Goal: Task Accomplishment & Management: Complete application form

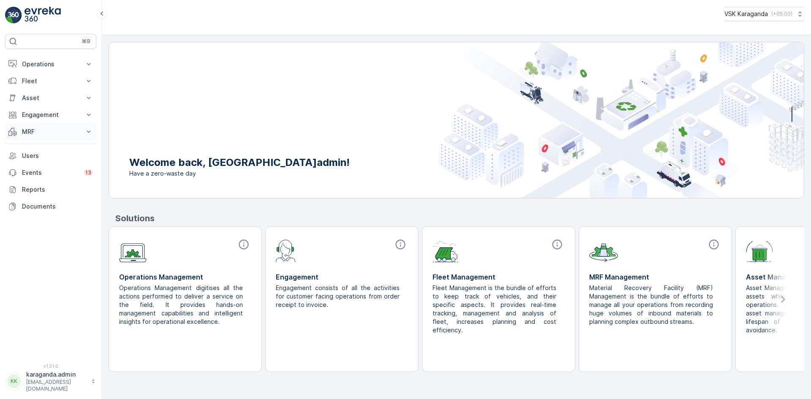
click at [35, 132] on p "MRF" at bounding box center [50, 132] width 57 height 8
click at [38, 146] on p "Входящий & Исходящий" at bounding box center [57, 146] width 71 height 8
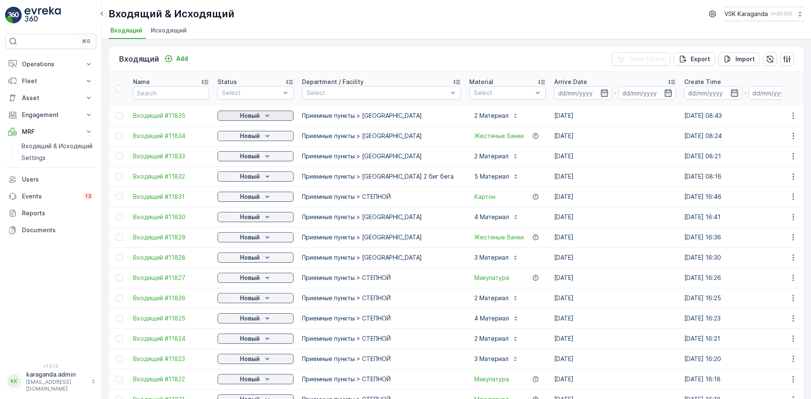
click at [265, 117] on icon "Новый" at bounding box center [267, 116] width 8 height 8
click at [253, 138] on span "подтвердить" at bounding box center [242, 140] width 39 height 8
click at [254, 139] on p "Новый" at bounding box center [250, 136] width 20 height 8
click at [255, 158] on span "подтвердить" at bounding box center [242, 160] width 39 height 8
click at [252, 157] on p "Новый" at bounding box center [250, 156] width 20 height 8
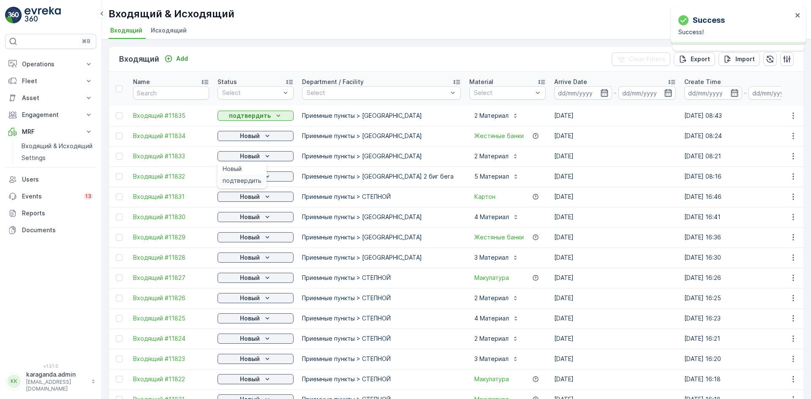
click at [247, 183] on span "подтвердить" at bounding box center [242, 181] width 39 height 8
click at [253, 176] on p "Новый" at bounding box center [250, 176] width 20 height 8
click at [246, 198] on span "подтвердить" at bounding box center [242, 201] width 39 height 8
click at [242, 199] on p "Новый" at bounding box center [250, 197] width 20 height 8
click at [238, 243] on span "подтвердить" at bounding box center [242, 241] width 39 height 8
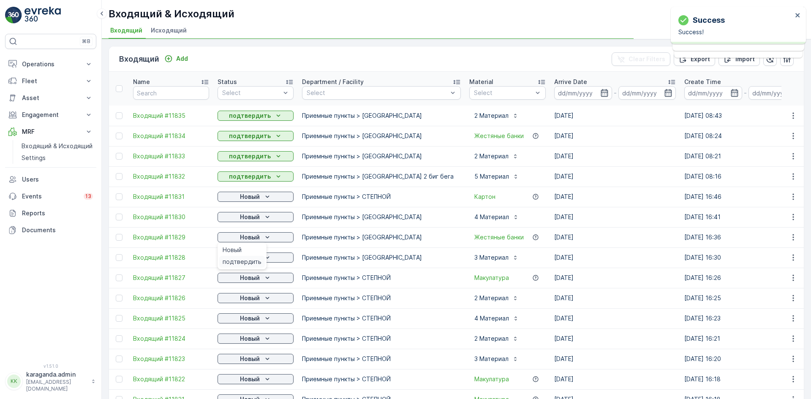
click at [243, 258] on span "подтвердить" at bounding box center [242, 262] width 39 height 8
click at [243, 258] on p "Новый" at bounding box center [250, 257] width 20 height 8
click at [248, 280] on span "подтвердить" at bounding box center [242, 282] width 39 height 8
click at [252, 278] on p "Новый" at bounding box center [250, 278] width 20 height 8
click at [249, 305] on span "подтвердить" at bounding box center [242, 302] width 39 height 8
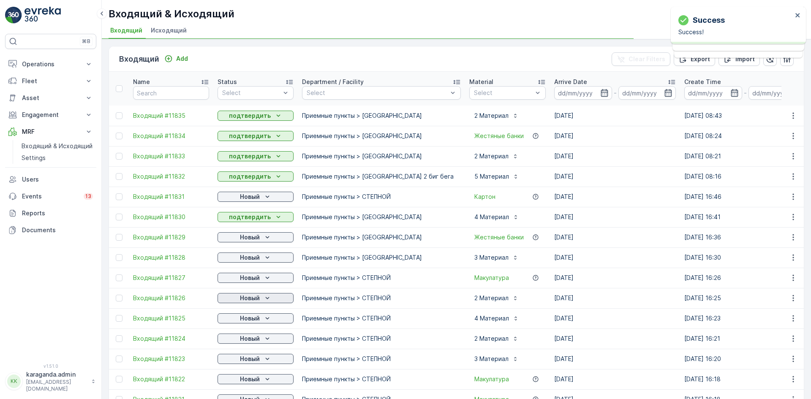
click at [252, 300] on p "Новый" at bounding box center [250, 298] width 20 height 8
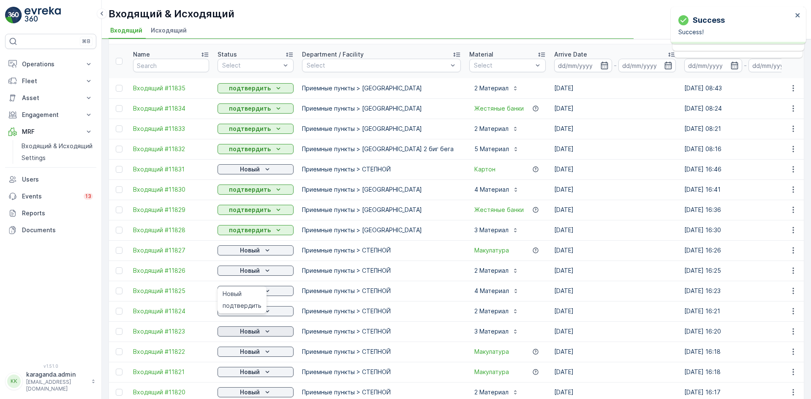
scroll to position [42, 0]
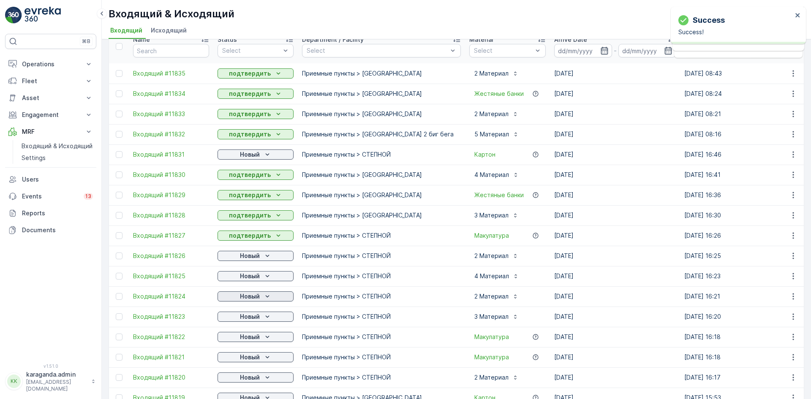
click at [251, 299] on p "Новый" at bounding box center [250, 296] width 20 height 8
click at [247, 323] on span "подтвердить" at bounding box center [242, 321] width 39 height 8
click at [253, 316] on p "Новый" at bounding box center [250, 317] width 20 height 8
click at [250, 337] on span "подтвердить" at bounding box center [242, 341] width 39 height 8
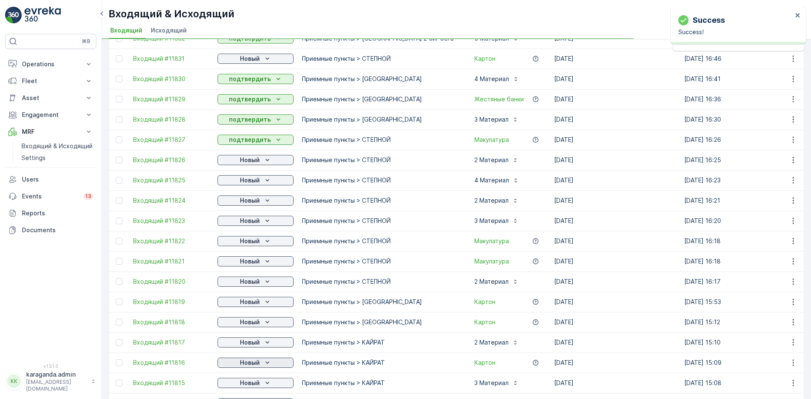
scroll to position [169, 0]
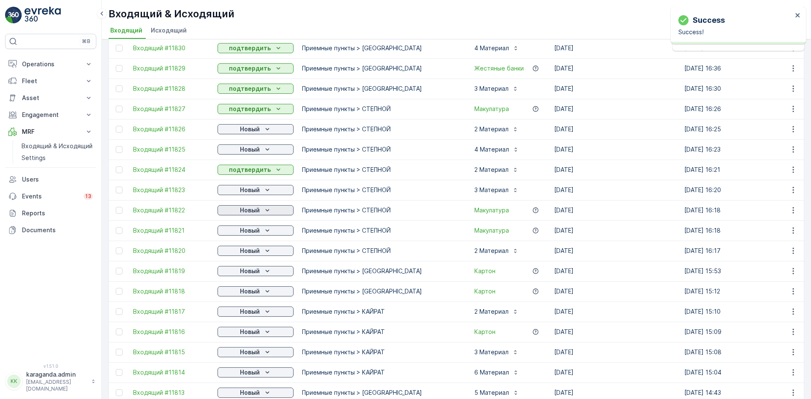
click at [262, 211] on div "Новый" at bounding box center [255, 210] width 69 height 8
click at [250, 233] on span "подтвердить" at bounding box center [242, 235] width 39 height 8
click at [252, 231] on p "Новый" at bounding box center [250, 230] width 20 height 8
click at [247, 249] on div "Новый" at bounding box center [242, 243] width 46 height 12
click at [248, 252] on p "Новый" at bounding box center [250, 251] width 20 height 8
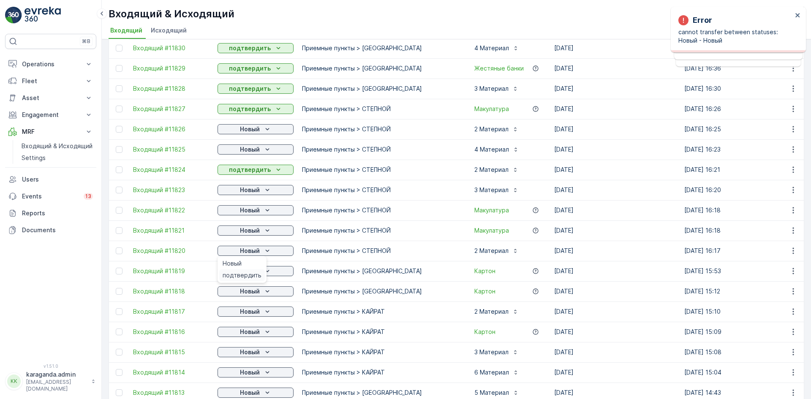
click at [247, 271] on div "подтвердить" at bounding box center [242, 276] width 46 height 12
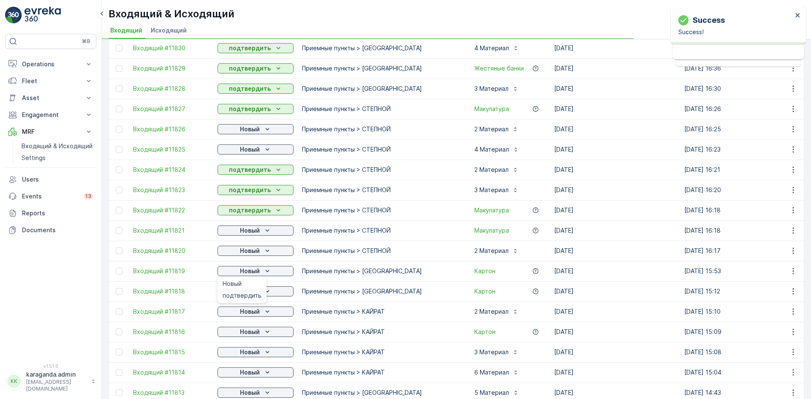
click at [245, 291] on div "подтвердить" at bounding box center [242, 296] width 46 height 12
click at [255, 291] on p "Новый" at bounding box center [250, 291] width 20 height 8
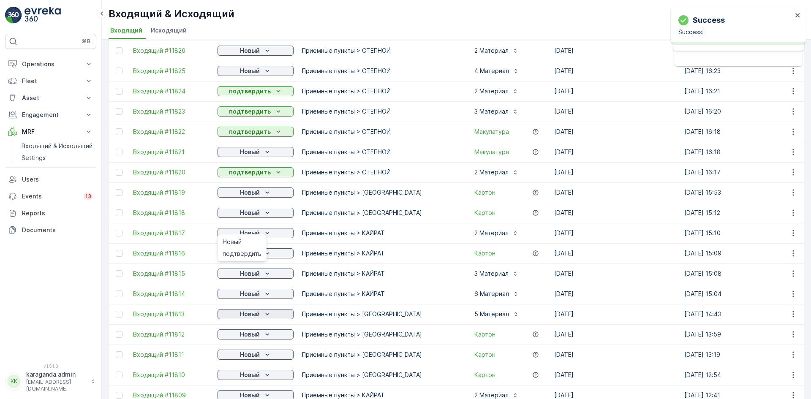
scroll to position [253, 0]
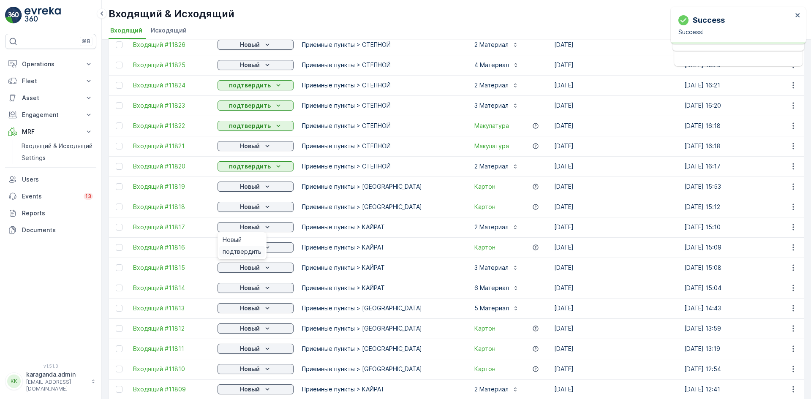
click at [252, 249] on span "подтвердить" at bounding box center [242, 252] width 39 height 8
click at [253, 268] on p "Новый" at bounding box center [250, 268] width 20 height 8
click at [252, 288] on div "подтвердить" at bounding box center [242, 292] width 46 height 12
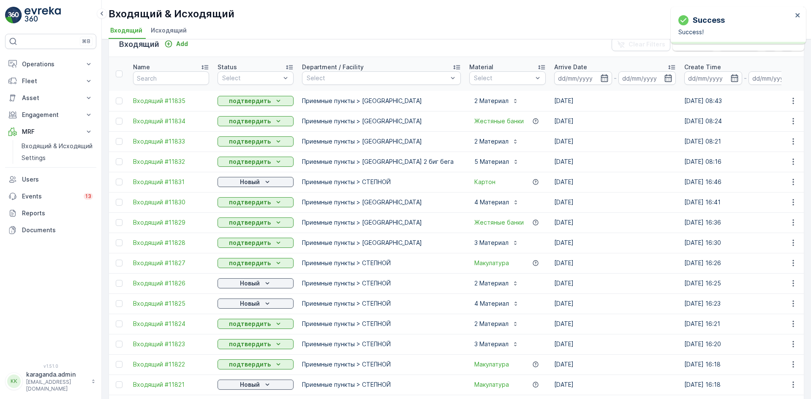
scroll to position [0, 0]
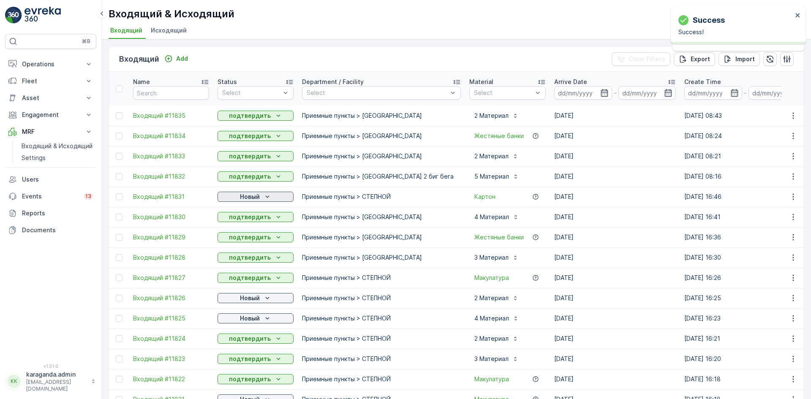
click at [260, 197] on div "Новый" at bounding box center [255, 197] width 69 height 8
click at [253, 222] on span "подтвердить" at bounding box center [242, 221] width 39 height 8
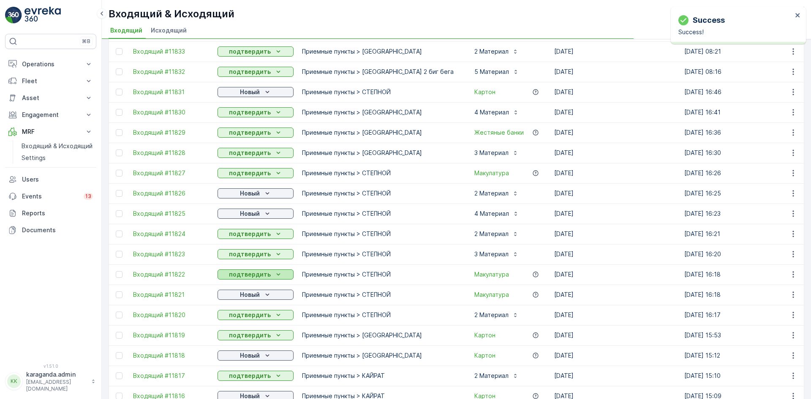
scroll to position [127, 0]
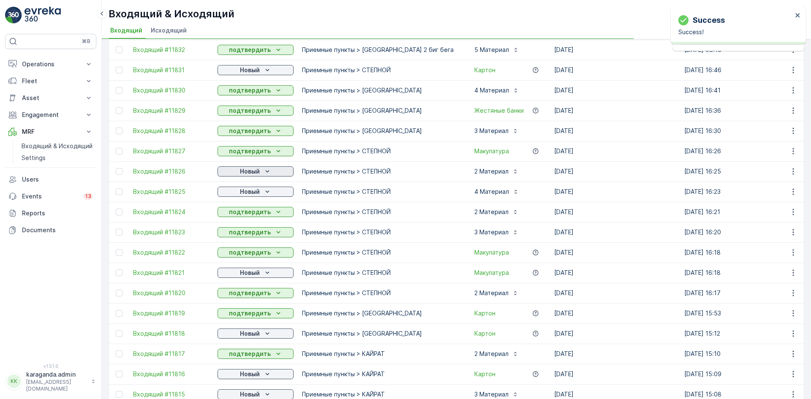
drag, startPoint x: 261, startPoint y: 171, endPoint x: 261, endPoint y: 176, distance: 4.7
click at [261, 172] on div "Новый" at bounding box center [255, 171] width 69 height 8
click at [256, 195] on span "подтвердить" at bounding box center [242, 196] width 39 height 8
click at [256, 194] on p "Новый" at bounding box center [250, 192] width 20 height 8
click at [255, 215] on span "подтвердить" at bounding box center [242, 216] width 39 height 8
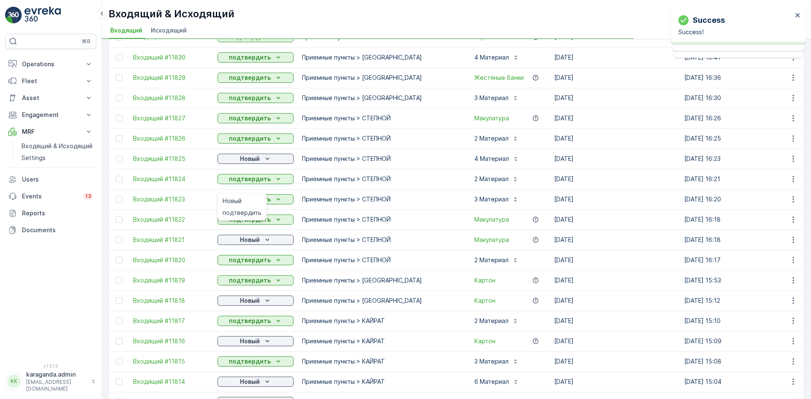
scroll to position [211, 0]
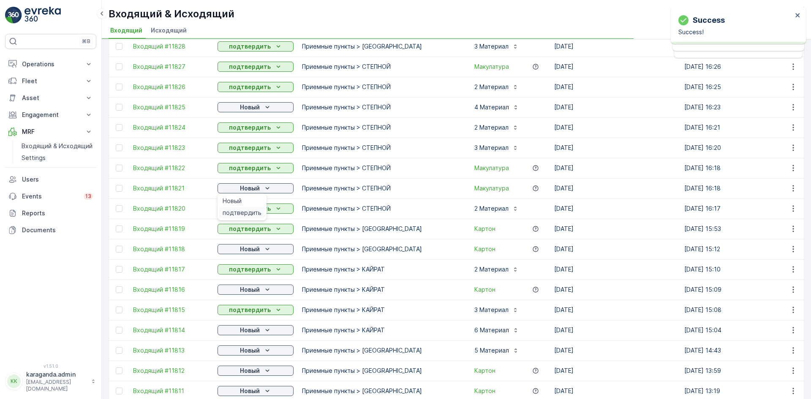
click at [251, 208] on div "подтвердить" at bounding box center [242, 213] width 46 height 12
click at [256, 249] on p "Новый" at bounding box center [250, 249] width 20 height 8
click at [252, 272] on span "подтвердить" at bounding box center [242, 274] width 39 height 8
click at [252, 288] on p "Новый" at bounding box center [250, 290] width 20 height 8
click at [255, 313] on span "подтвердить" at bounding box center [242, 314] width 39 height 8
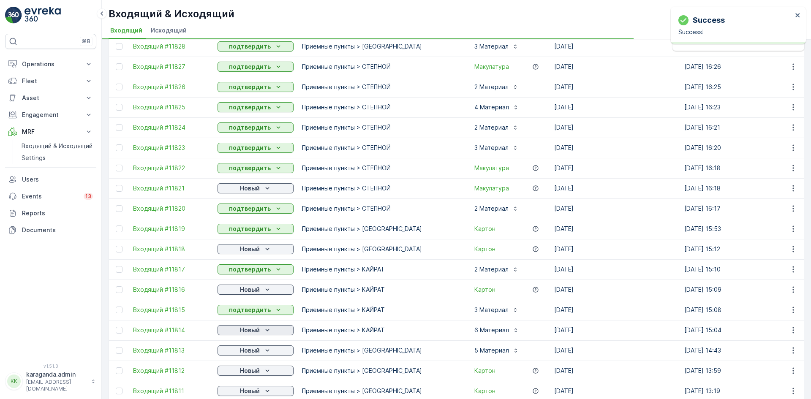
click at [258, 328] on p "Новый" at bounding box center [250, 330] width 20 height 8
click at [255, 354] on p "Новый" at bounding box center [250, 350] width 20 height 8
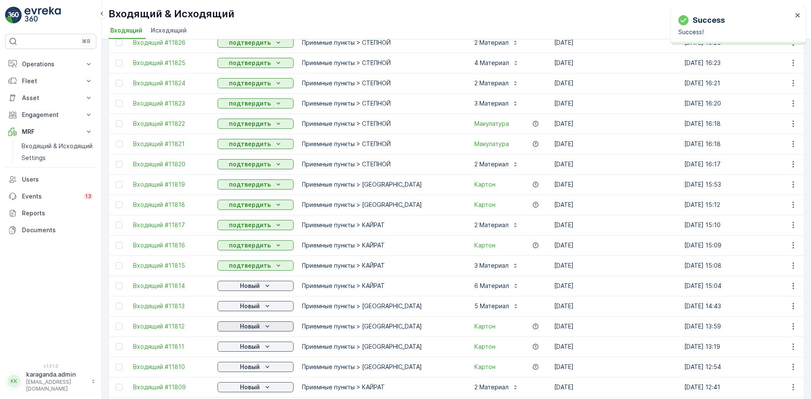
scroll to position [338, 0]
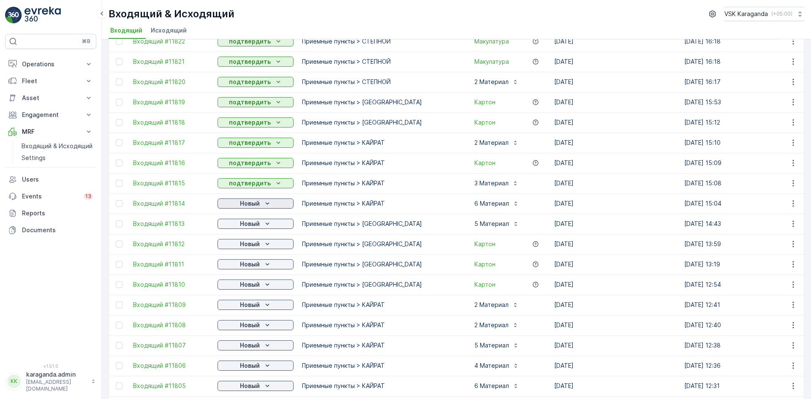
click at [257, 204] on p "Новый" at bounding box center [250, 203] width 20 height 8
click at [252, 223] on div "подтвердить" at bounding box center [242, 228] width 46 height 12
click at [257, 224] on p "Новый" at bounding box center [250, 224] width 20 height 8
click at [252, 246] on span "подтвердить" at bounding box center [242, 248] width 39 height 8
click at [257, 246] on p "Новый" at bounding box center [250, 244] width 20 height 8
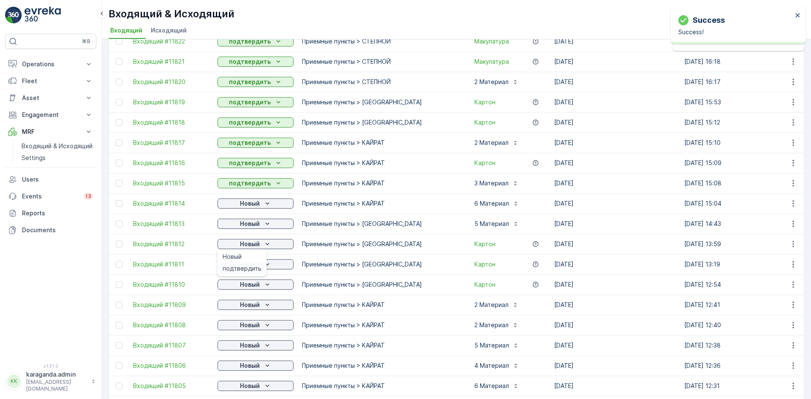
click at [250, 269] on span "подтвердить" at bounding box center [242, 268] width 39 height 8
click at [251, 284] on div "подтвердить" at bounding box center [242, 289] width 46 height 12
click at [256, 284] on p "Новый" at bounding box center [250, 285] width 20 height 8
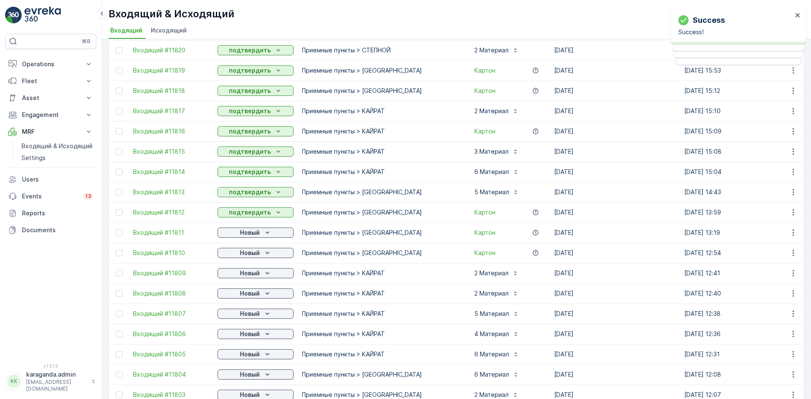
scroll to position [465, 0]
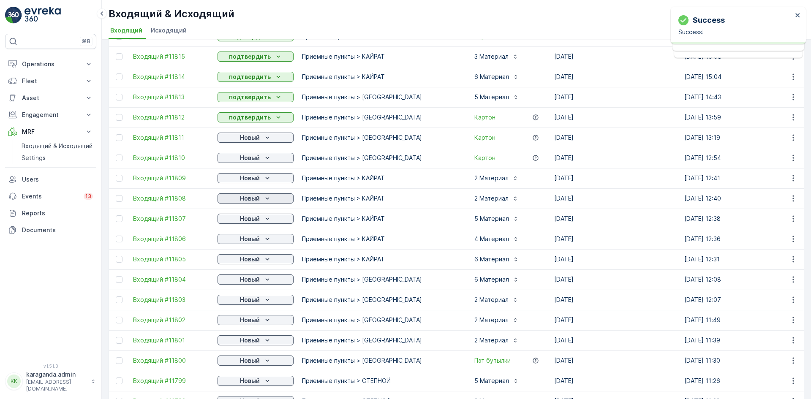
click at [266, 197] on icon "Новый" at bounding box center [267, 198] width 8 height 8
click at [252, 221] on span "подтвердить" at bounding box center [242, 223] width 39 height 8
click at [256, 218] on p "Новый" at bounding box center [250, 219] width 20 height 8
click at [248, 242] on span "подтвердить" at bounding box center [242, 243] width 39 height 8
click at [254, 239] on p "Новый" at bounding box center [250, 239] width 20 height 8
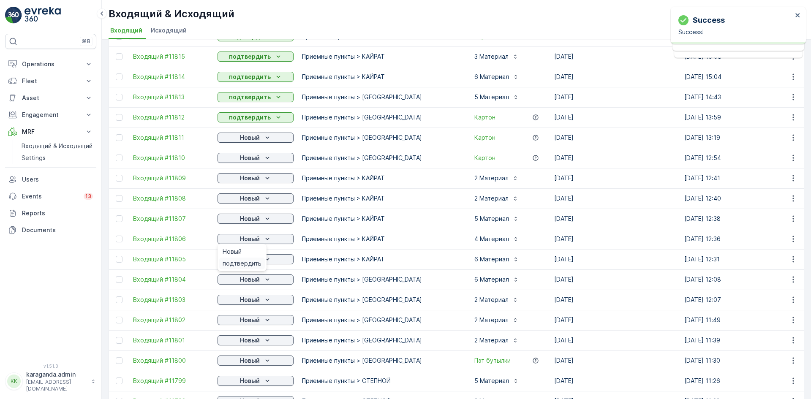
click at [251, 258] on div "подтвердить" at bounding box center [242, 264] width 46 height 12
click at [248, 280] on span "подтвердить" at bounding box center [242, 284] width 39 height 8
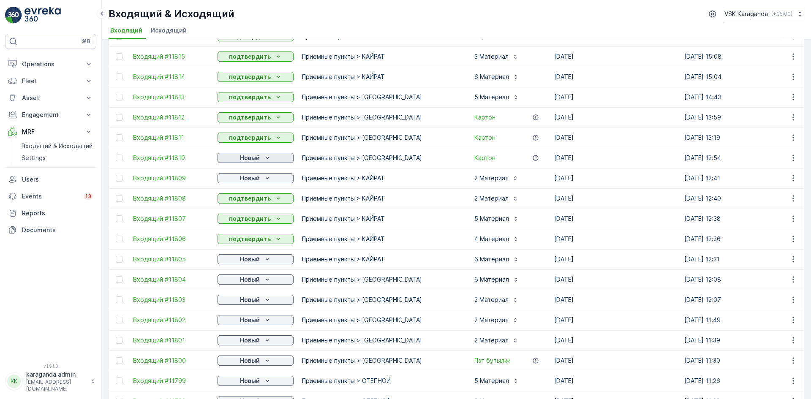
click at [268, 158] on icon "Новый" at bounding box center [267, 158] width 4 height 2
click at [258, 180] on span "подтвердить" at bounding box center [242, 182] width 39 height 8
click at [258, 180] on p "Новый" at bounding box center [250, 178] width 20 height 8
click at [250, 198] on div "подтвердить" at bounding box center [242, 203] width 46 height 12
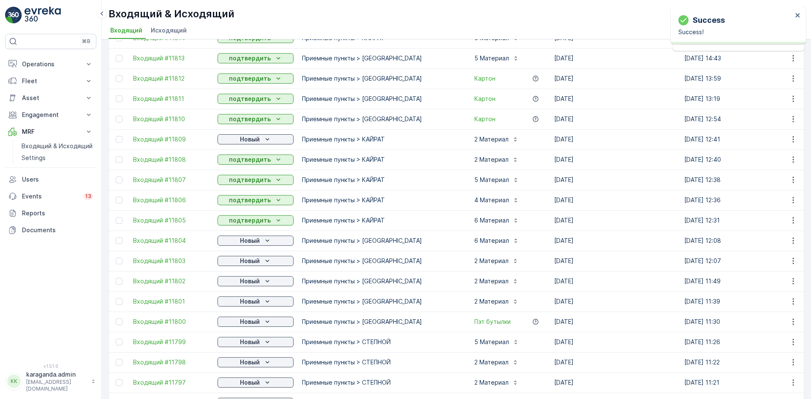
scroll to position [634, 0]
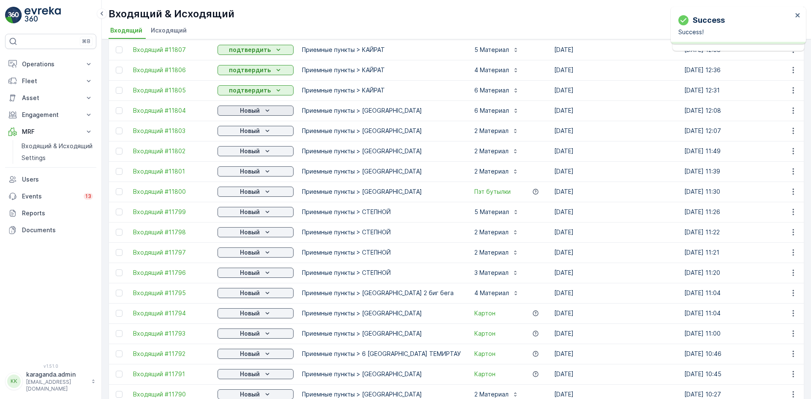
click at [258, 113] on p "Новый" at bounding box center [250, 110] width 20 height 8
click at [256, 130] on div "подтвердить" at bounding box center [242, 135] width 46 height 12
click at [256, 130] on p "Новый" at bounding box center [250, 131] width 20 height 8
click at [251, 153] on span "подтвердить" at bounding box center [242, 155] width 39 height 8
click at [250, 150] on p "Новый" at bounding box center [250, 151] width 20 height 8
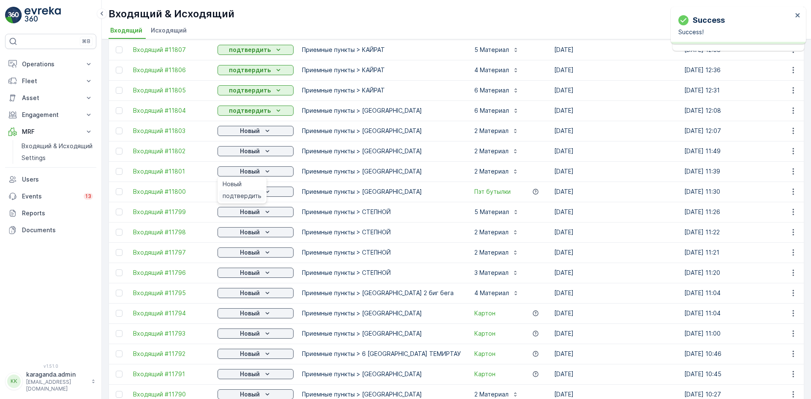
click at [247, 194] on span "подтвердить" at bounding box center [242, 196] width 39 height 8
click at [249, 187] on button "Новый" at bounding box center [256, 192] width 76 height 10
click at [253, 211] on div "подтвердить" at bounding box center [242, 216] width 46 height 12
click at [253, 210] on p "Новый" at bounding box center [250, 212] width 20 height 8
click at [251, 233] on span "подтвердить" at bounding box center [242, 236] width 39 height 8
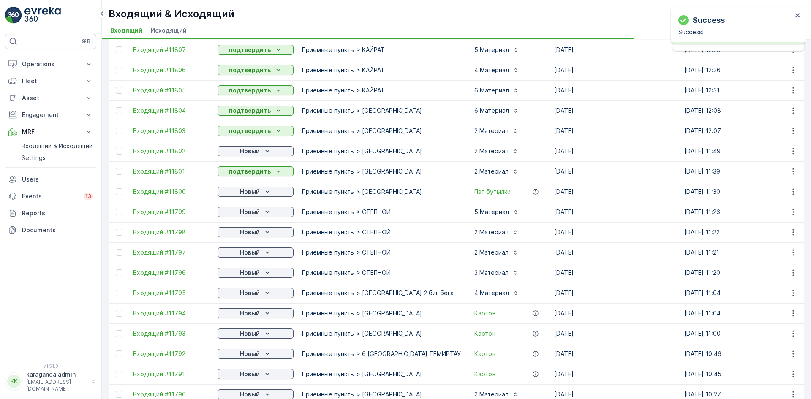
click at [251, 233] on p "Новый" at bounding box center [250, 232] width 20 height 8
click at [251, 251] on div "подтвердить" at bounding box center [242, 257] width 46 height 12
click at [251, 251] on p "Новый" at bounding box center [250, 252] width 20 height 8
click at [247, 272] on div "подтвердить" at bounding box center [242, 277] width 46 height 12
click at [243, 296] on span "подтвердить" at bounding box center [242, 297] width 39 height 8
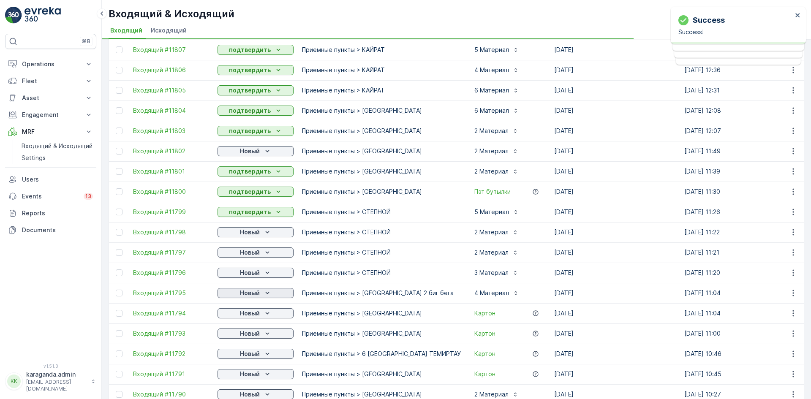
click at [246, 294] on p "Новый" at bounding box center [250, 293] width 20 height 8
click at [248, 319] on span "подтвердить" at bounding box center [242, 317] width 39 height 8
click at [270, 150] on icon "Новый" at bounding box center [267, 151] width 8 height 8
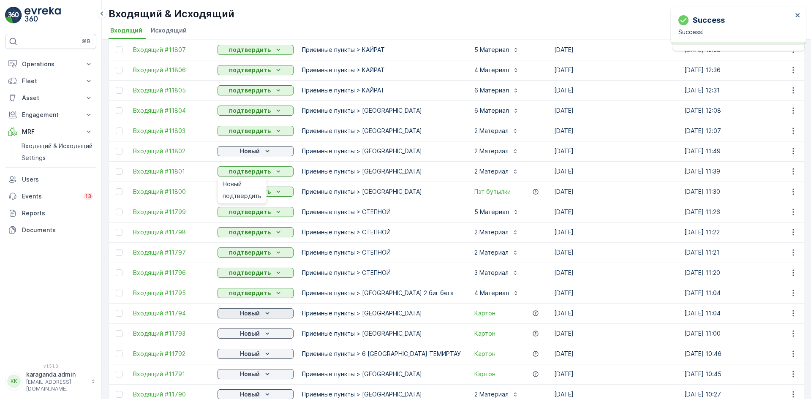
click at [266, 313] on icon "Новый" at bounding box center [267, 313] width 4 height 2
click at [247, 338] on span "подтвердить" at bounding box center [242, 338] width 39 height 8
drag, startPoint x: 263, startPoint y: 149, endPoint x: 262, endPoint y: 155, distance: 5.9
click at [263, 150] on icon "Новый" at bounding box center [267, 151] width 8 height 8
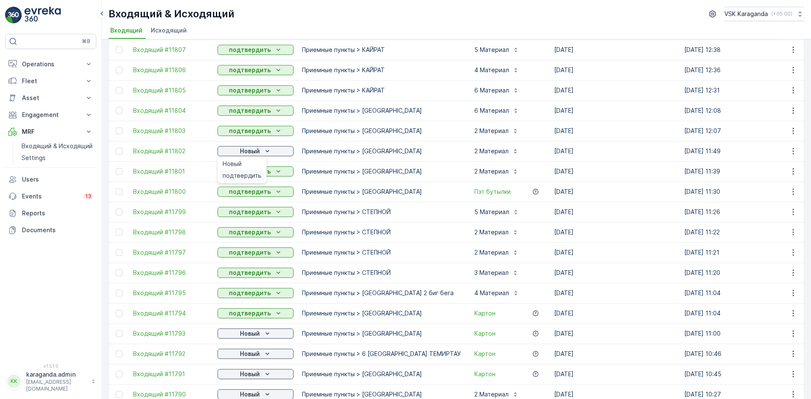
click at [251, 177] on span "подтвердить" at bounding box center [242, 176] width 39 height 8
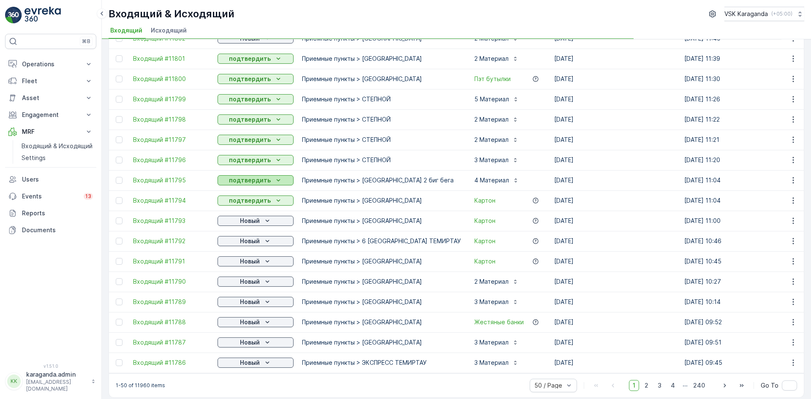
scroll to position [756, 0]
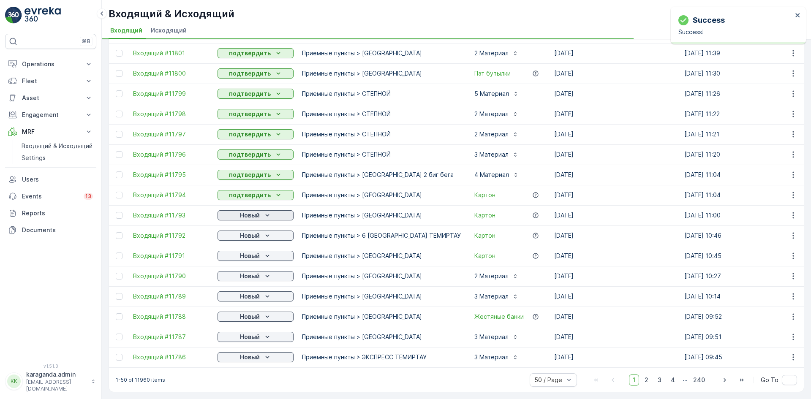
click at [260, 211] on div "Новый" at bounding box center [255, 215] width 69 height 8
click at [259, 234] on span "подтвердить" at bounding box center [242, 235] width 39 height 8
click at [261, 234] on div "Новый" at bounding box center [255, 235] width 69 height 8
click at [245, 246] on td "Новый" at bounding box center [255, 236] width 84 height 20
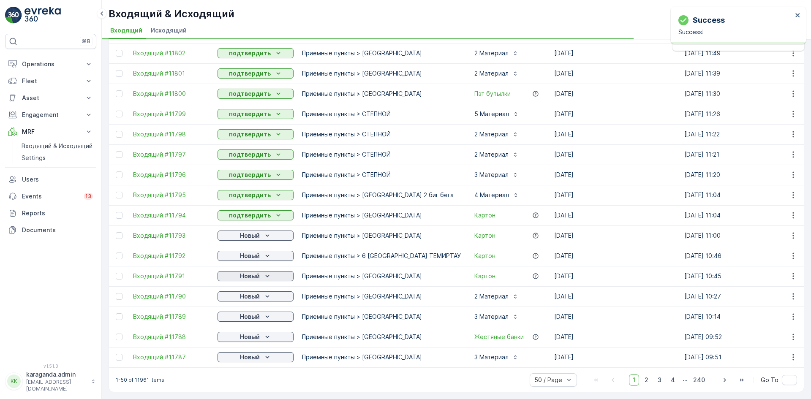
drag, startPoint x: 258, startPoint y: 272, endPoint x: 259, endPoint y: 276, distance: 4.3
click at [259, 273] on p "Новый" at bounding box center [250, 276] width 20 height 8
click at [251, 313] on span "подтвердить" at bounding box center [242, 317] width 39 height 8
click at [252, 314] on p "Новый" at bounding box center [250, 317] width 20 height 8
click at [245, 335] on span "подтвердить" at bounding box center [242, 337] width 39 height 8
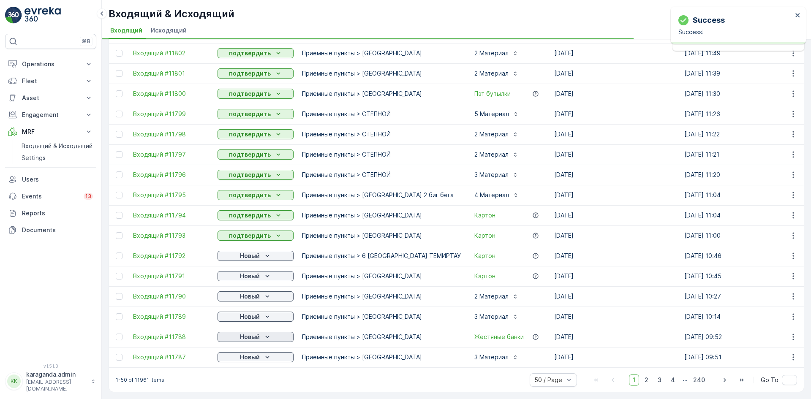
click at [253, 333] on p "Новый" at bounding box center [250, 337] width 20 height 8
click at [251, 354] on p "Новый" at bounding box center [250, 357] width 20 height 8
click at [247, 353] on p "Новый" at bounding box center [250, 357] width 20 height 8
click at [237, 373] on div "подтвердить" at bounding box center [242, 378] width 46 height 12
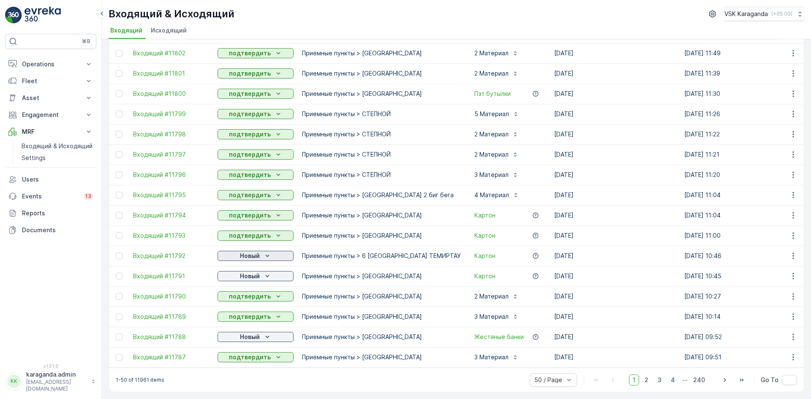
drag, startPoint x: 247, startPoint y: 251, endPoint x: 243, endPoint y: 256, distance: 6.6
click at [247, 252] on p "Новый" at bounding box center [250, 256] width 20 height 8
click at [238, 278] on span "подтвердить" at bounding box center [242, 276] width 39 height 8
click at [244, 272] on p "Новый" at bounding box center [250, 276] width 20 height 8
click at [240, 295] on span "подтвердить" at bounding box center [242, 296] width 39 height 8
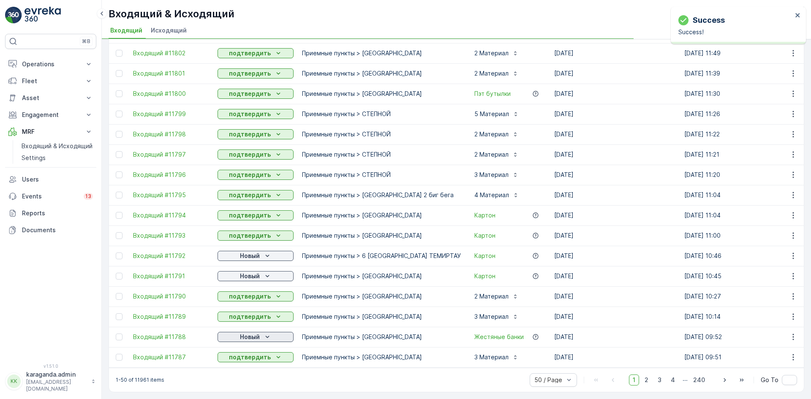
click at [248, 333] on p "Новый" at bounding box center [250, 337] width 20 height 8
click at [245, 353] on div "подтвердить" at bounding box center [242, 357] width 46 height 12
click at [650, 378] on span "2" at bounding box center [646, 380] width 11 height 11
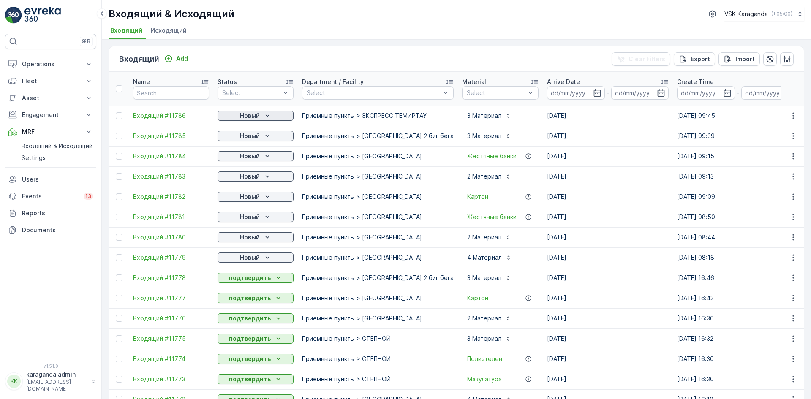
click at [261, 112] on div "Новый" at bounding box center [255, 116] width 69 height 8
click at [246, 139] on span "подтвердить" at bounding box center [242, 140] width 39 height 8
click at [251, 136] on p "Новый" at bounding box center [250, 136] width 20 height 8
click at [246, 157] on span "подтвердить" at bounding box center [242, 160] width 39 height 8
click at [242, 179] on span "подтвердить" at bounding box center [242, 181] width 39 height 8
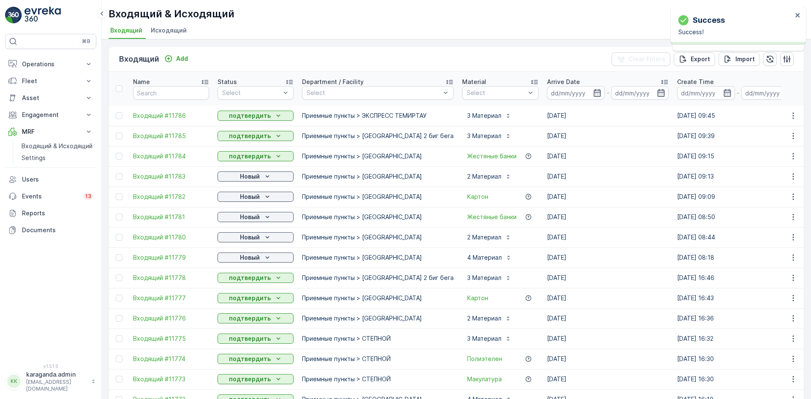
click at [242, 178] on p "Новый" at bounding box center [250, 176] width 20 height 8
click at [242, 198] on span "подтвердить" at bounding box center [242, 201] width 39 height 8
click at [242, 198] on p "Новый" at bounding box center [250, 197] width 20 height 8
click at [239, 218] on span "подтвердить" at bounding box center [242, 221] width 39 height 8
click at [239, 218] on div "Новый" at bounding box center [255, 217] width 69 height 8
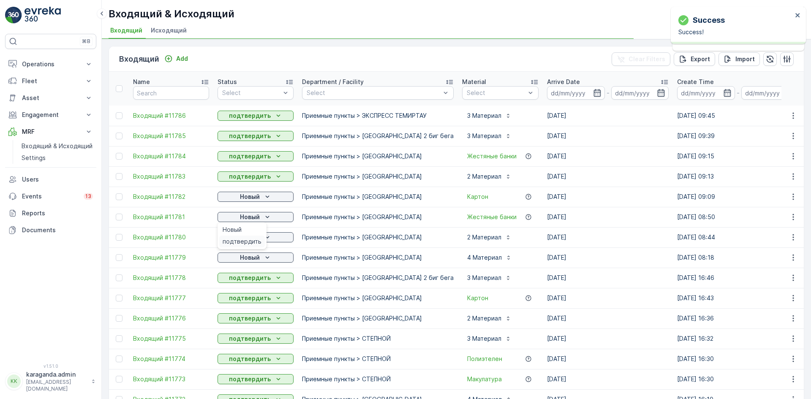
click at [239, 237] on span "подтвердить" at bounding box center [242, 241] width 39 height 8
click at [239, 237] on div "Новый" at bounding box center [255, 237] width 69 height 8
click at [240, 262] on button "Новый" at bounding box center [256, 258] width 76 height 10
click at [239, 280] on span "подтвердить" at bounding box center [242, 282] width 39 height 8
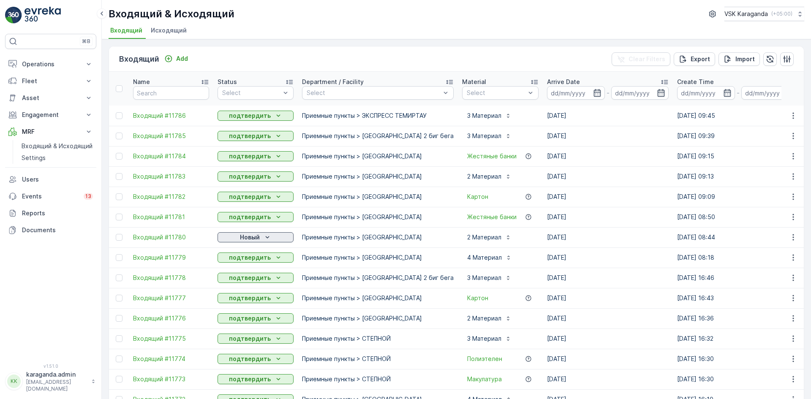
click at [272, 237] on div "Новый" at bounding box center [255, 237] width 69 height 8
click at [260, 261] on div "подтвердить" at bounding box center [242, 262] width 46 height 12
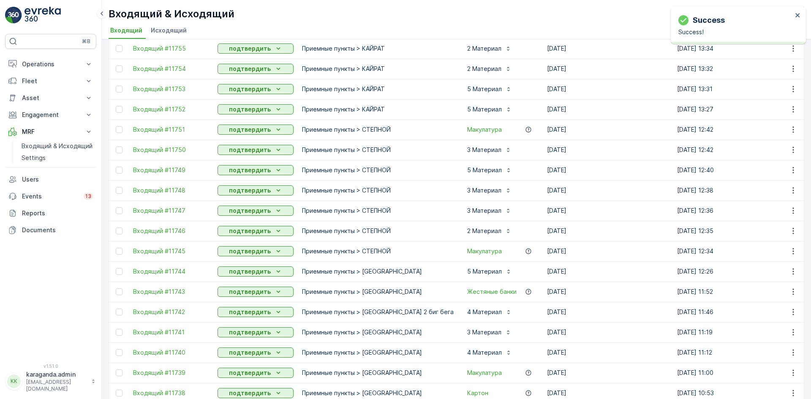
scroll to position [756, 0]
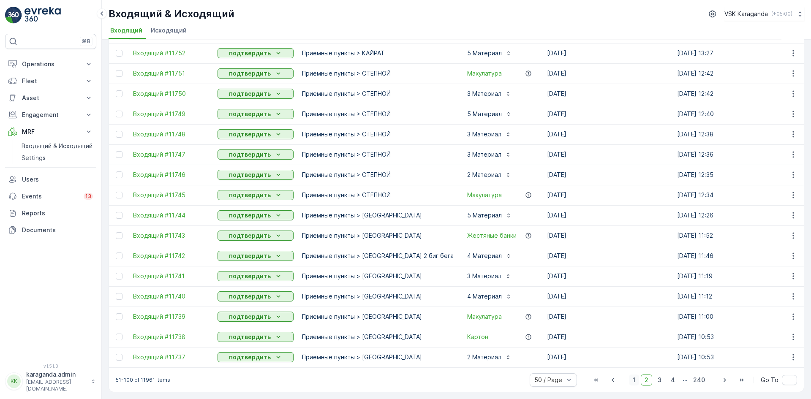
click at [634, 380] on span "1" at bounding box center [634, 380] width 10 height 11
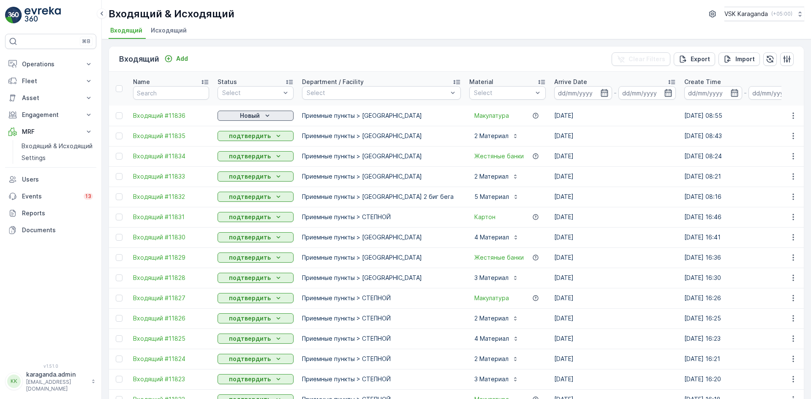
click at [263, 113] on icon "Новый" at bounding box center [267, 116] width 8 height 8
click at [256, 137] on span "подтвердить" at bounding box center [242, 140] width 39 height 8
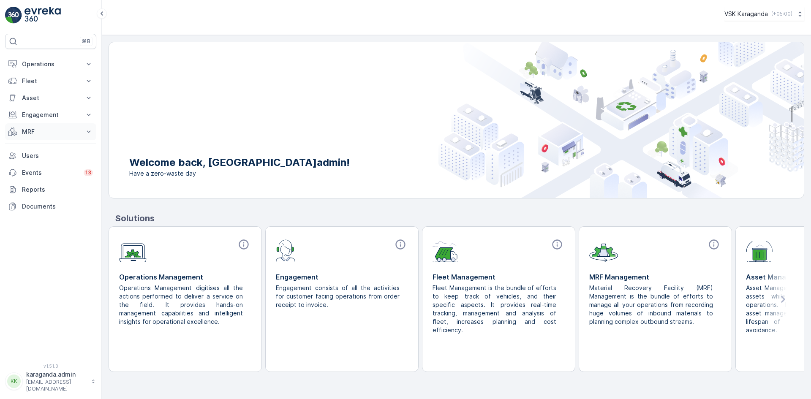
click at [39, 130] on p "MRF" at bounding box center [50, 132] width 57 height 8
click at [41, 145] on p "Входящий & Исходящий" at bounding box center [57, 146] width 71 height 8
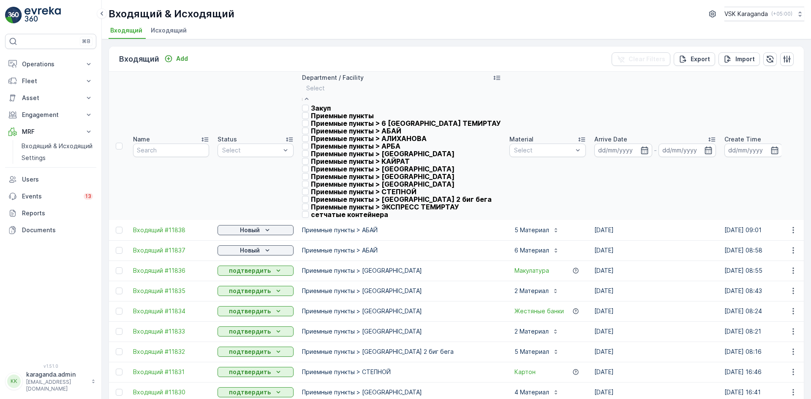
scroll to position [139, 0]
click at [350, 218] on p "сетчатыe контейнера" at bounding box center [349, 215] width 77 height 8
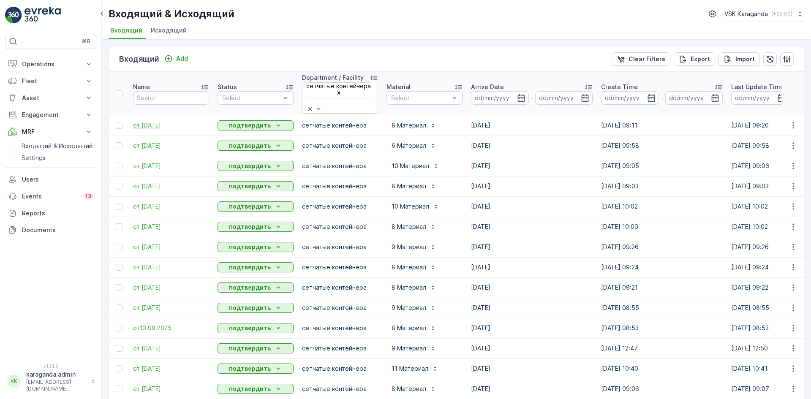
click at [148, 121] on span "от 23.09.2025" at bounding box center [171, 125] width 76 height 8
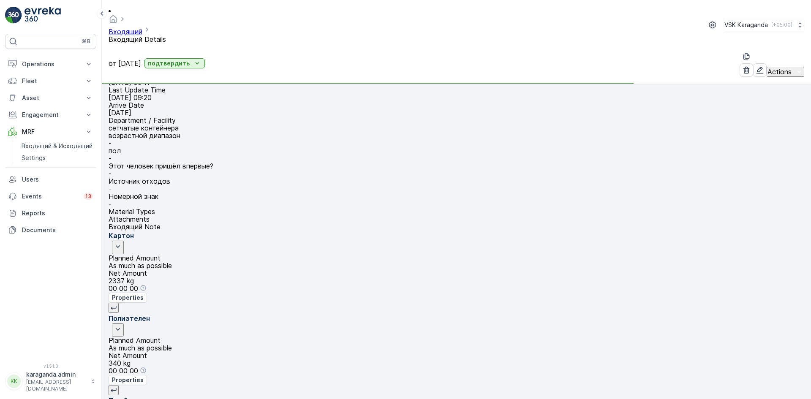
scroll to position [42, 0]
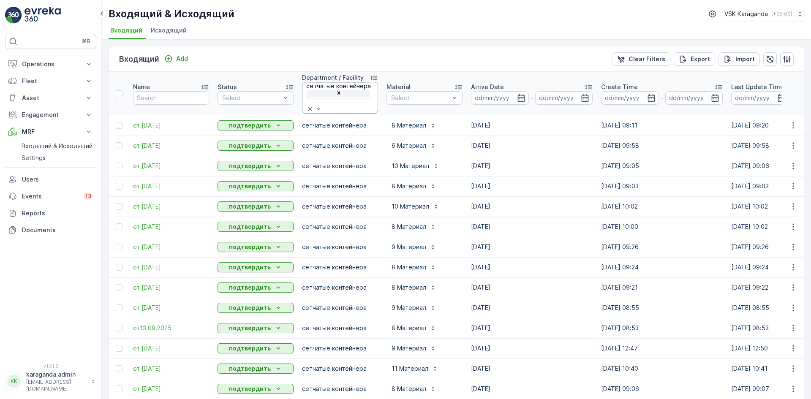
click at [342, 90] on icon "Remove сетчатыe контейнера" at bounding box center [339, 93] width 6 height 6
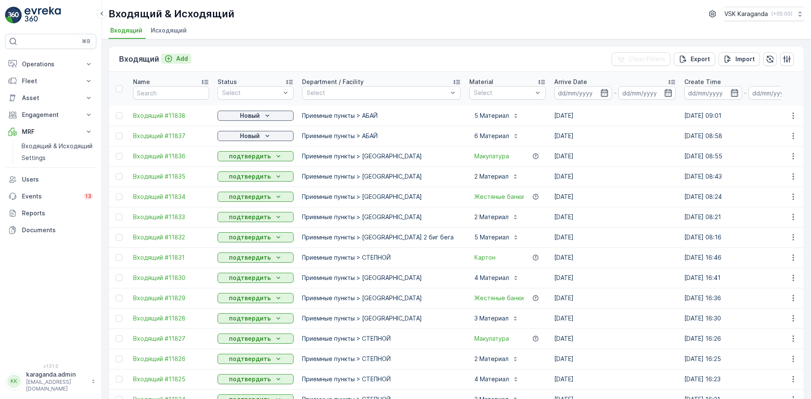
click at [176, 54] on p "Add" at bounding box center [182, 58] width 12 height 8
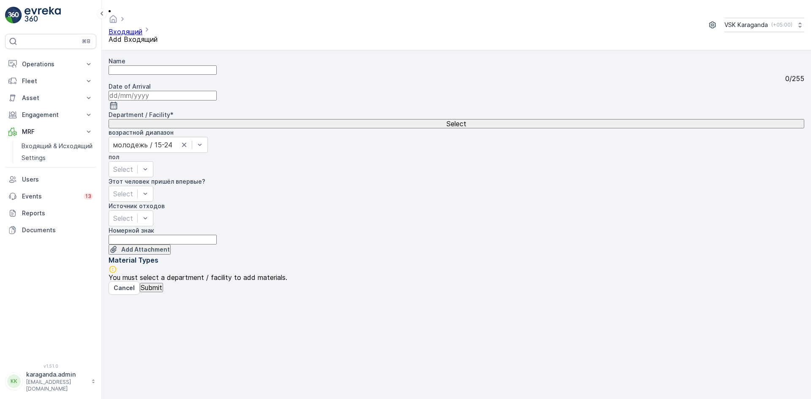
click at [167, 65] on input "Name" at bounding box center [163, 69] width 108 height 9
type input "от 24.09.2025"
click at [118, 102] on icon "button" at bounding box center [113, 106] width 8 height 8
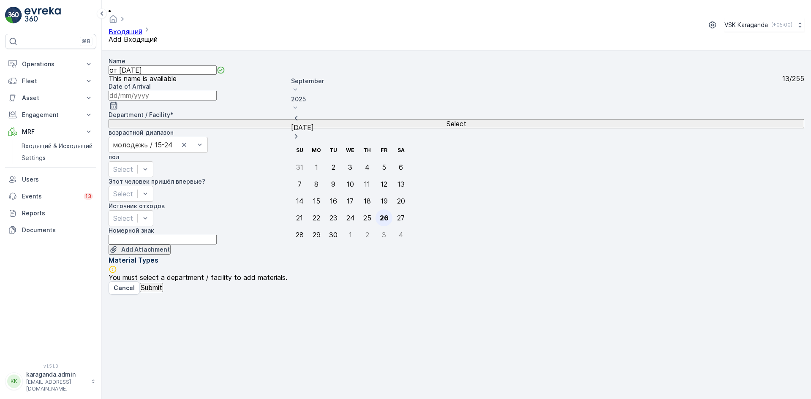
drag, startPoint x: 373, startPoint y: 167, endPoint x: 357, endPoint y: 147, distance: 25.3
click at [380, 214] on div "26" at bounding box center [384, 218] width 9 height 8
type input "[DATE]"
click at [305, 120] on div "Select" at bounding box center [456, 124] width 694 height 8
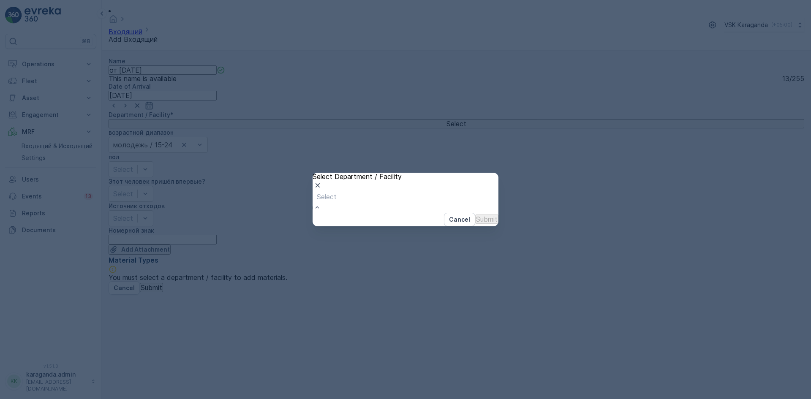
drag, startPoint x: 349, startPoint y: 198, endPoint x: 349, endPoint y: 225, distance: 26.6
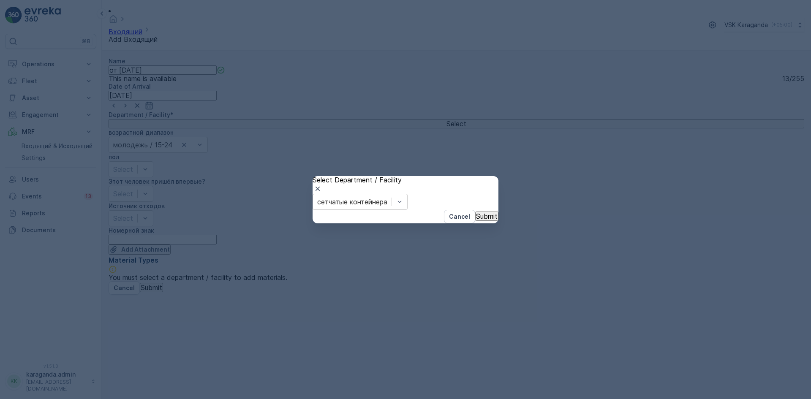
click at [479, 220] on p "Submit" at bounding box center [487, 216] width 22 height 8
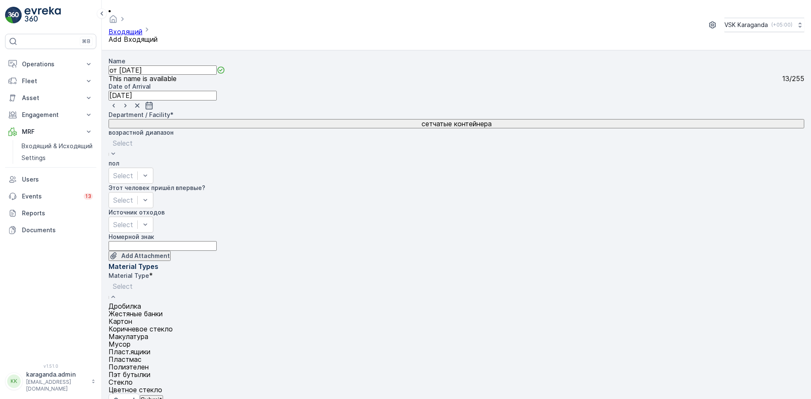
click at [173, 318] on div "Картон" at bounding box center [141, 322] width 64 height 8
click at [217, 398] on Weight "First Weight" at bounding box center [163, 402] width 108 height 9
type Weight "2373"
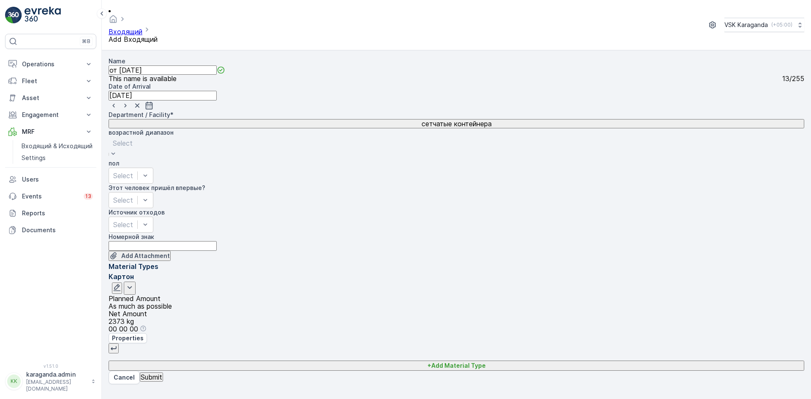
click at [486, 362] on p "+ Add Material Type" at bounding box center [457, 366] width 58 height 8
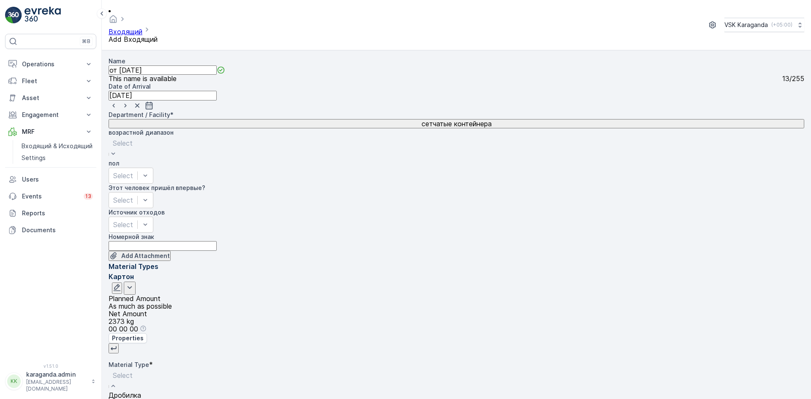
click at [173, 369] on div "Select" at bounding box center [141, 380] width 64 height 22
type Weight "422"
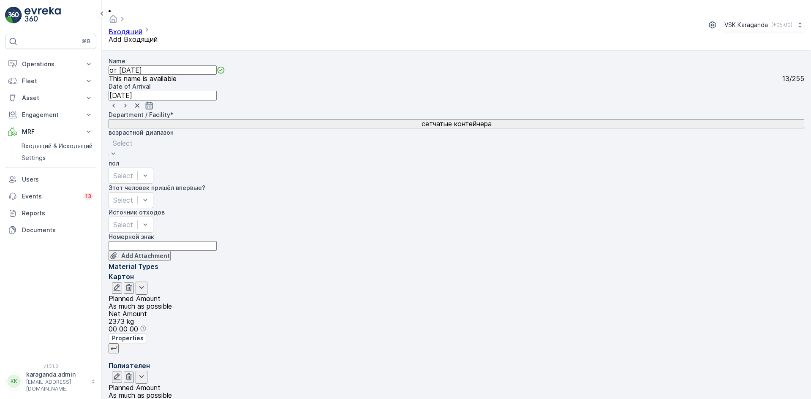
type Weight "329"
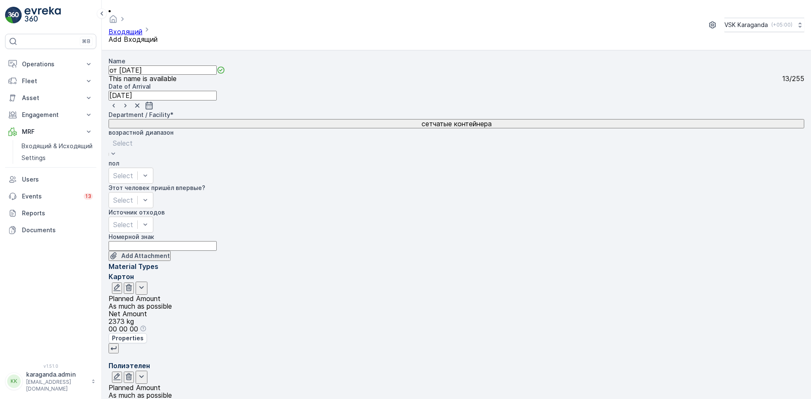
type Weight "100"
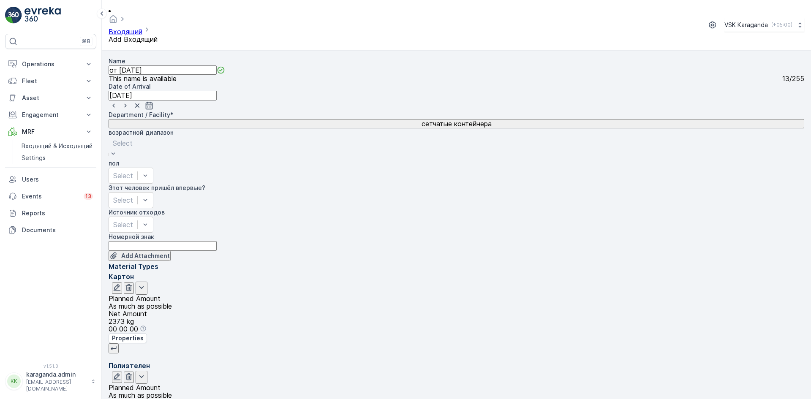
scroll to position [179, 0]
type Weight "18"
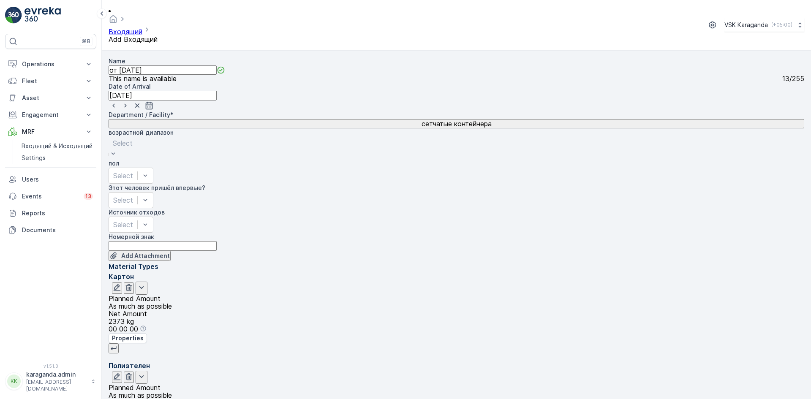
type Weight "85"
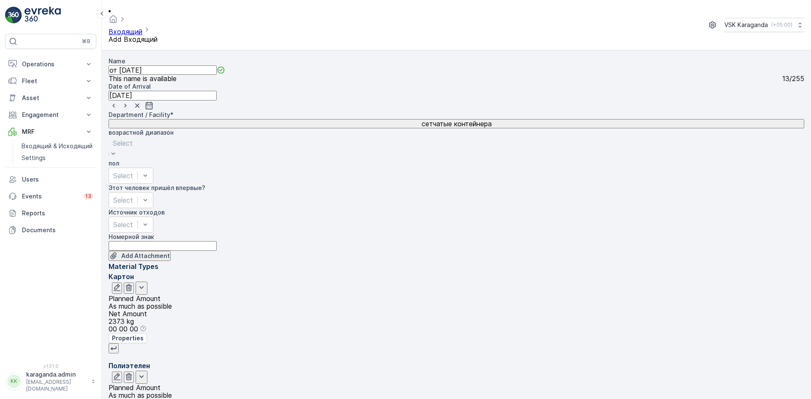
type Weight "567"
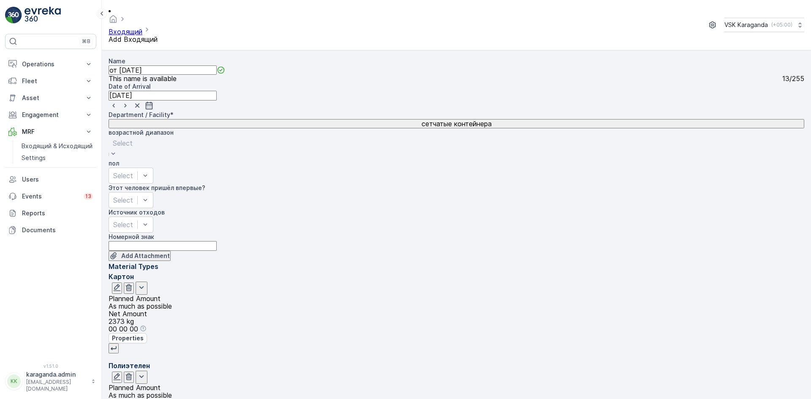
scroll to position [151, 0]
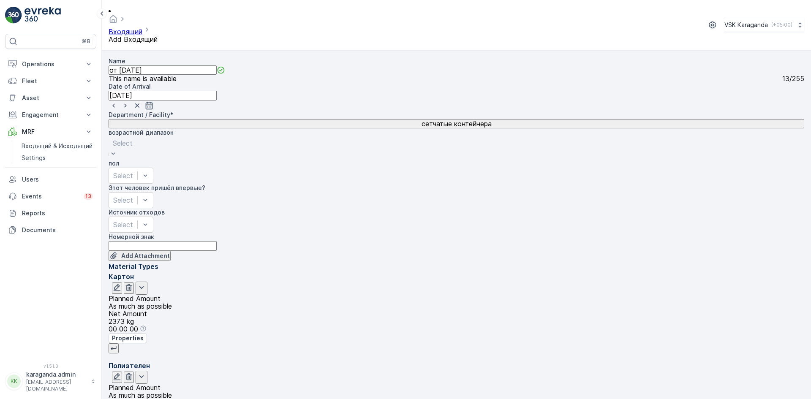
type Weight "991"
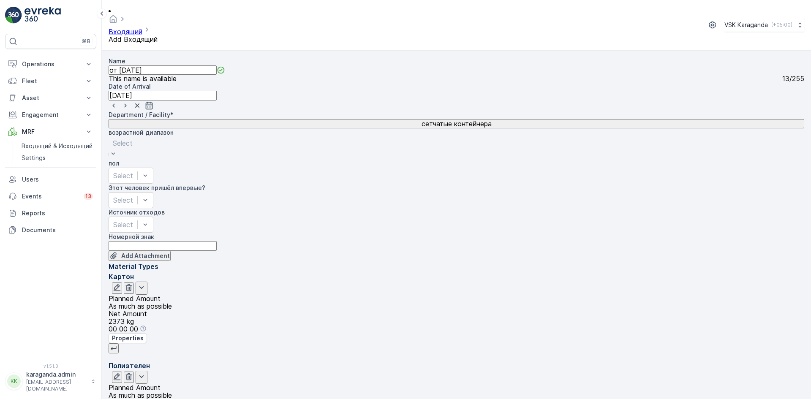
scroll to position [215, 0]
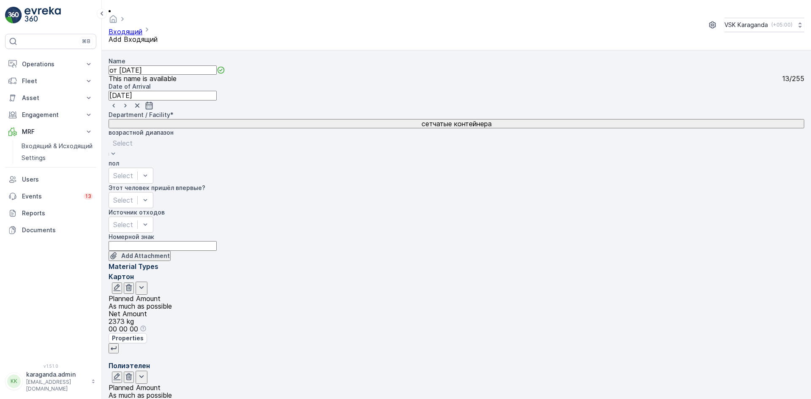
type Weight "359"
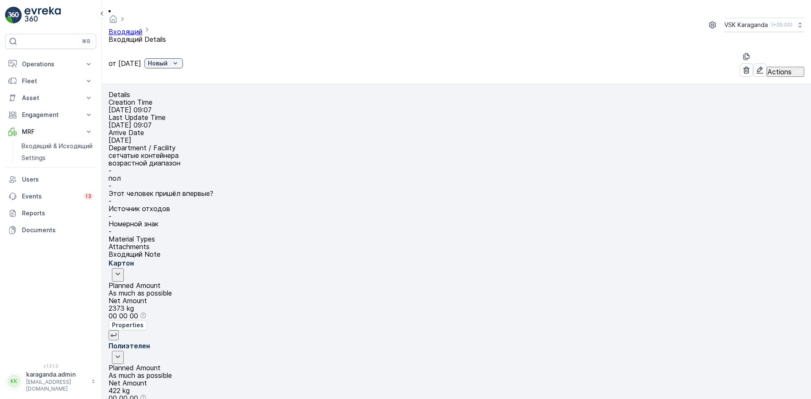
scroll to position [169, 0]
click at [180, 59] on div "Новый" at bounding box center [164, 63] width 32 height 8
click at [189, 60] on span "подтвердить" at bounding box center [200, 61] width 39 height 8
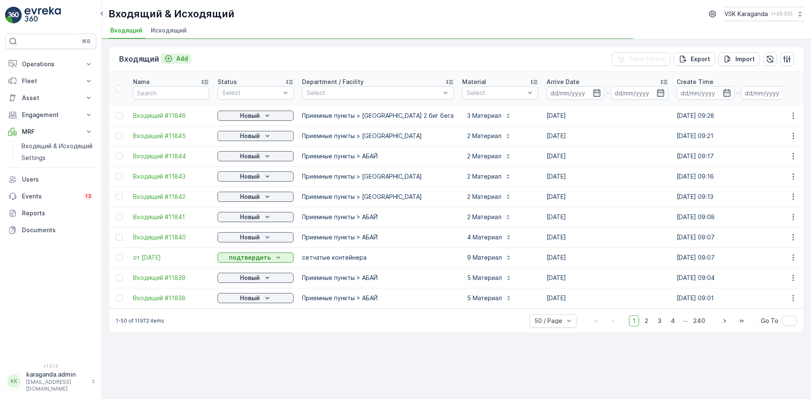
click at [183, 58] on p "Add" at bounding box center [182, 58] width 12 height 8
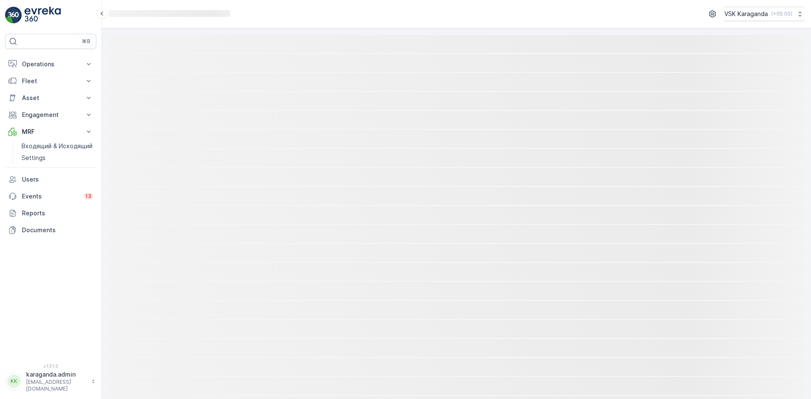
click at [153, 48] on rect at bounding box center [457, 44] width 696 height 18
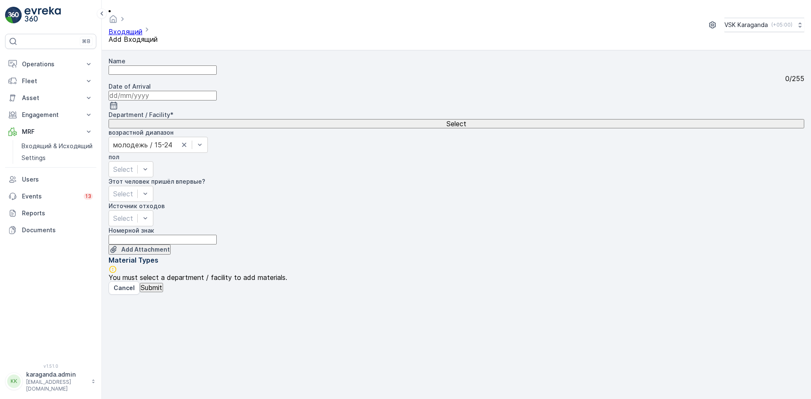
click at [144, 65] on input "Name" at bounding box center [163, 69] width 108 height 9
type input "от 25.09.2025"
click at [118, 101] on icon "button" at bounding box center [113, 105] width 8 height 8
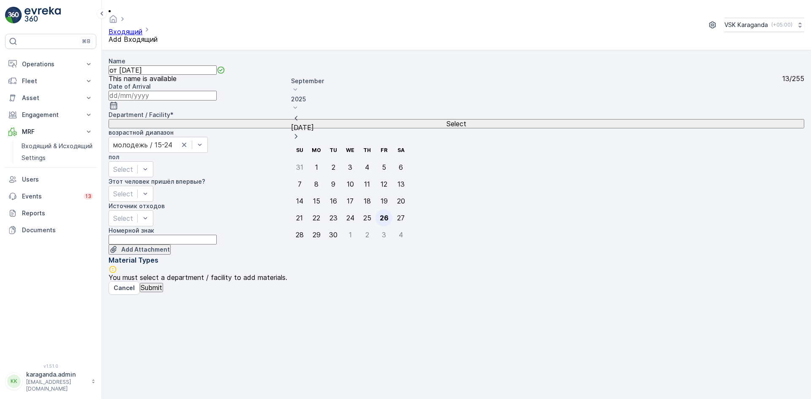
click at [380, 214] on div "26" at bounding box center [384, 218] width 9 height 8
type input "[DATE]"
click at [282, 119] on button "Select" at bounding box center [457, 123] width 696 height 9
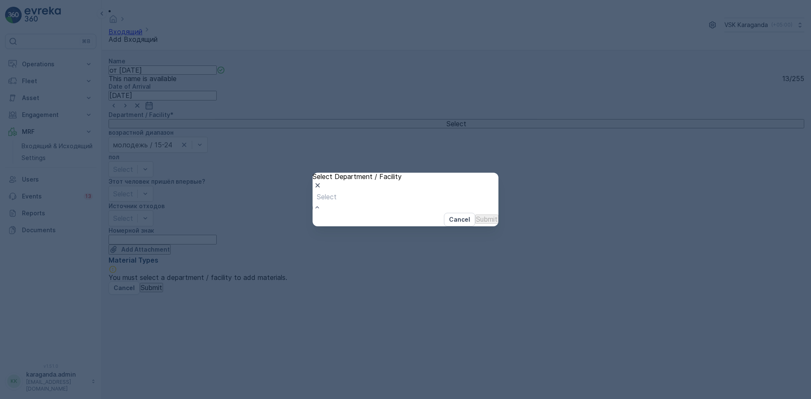
drag, startPoint x: 356, startPoint y: 237, endPoint x: 393, endPoint y: 239, distance: 37.7
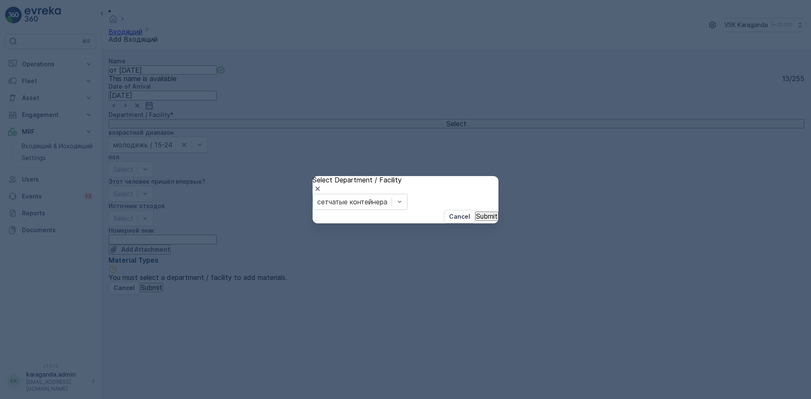
click at [476, 220] on p "Submit" at bounding box center [487, 216] width 22 height 8
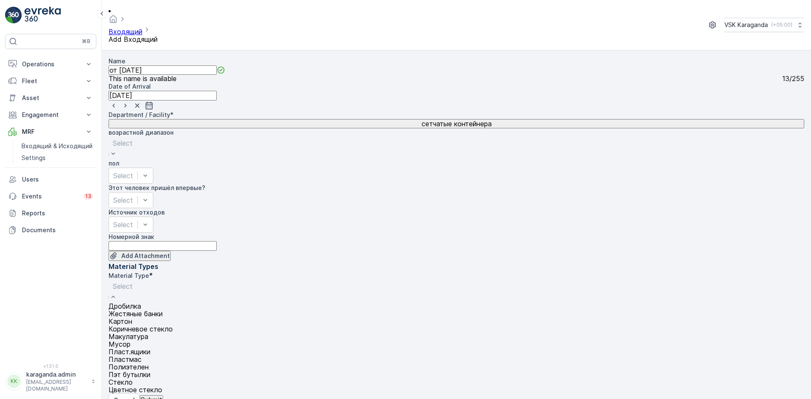
click at [132, 317] on span "Картон" at bounding box center [121, 321] width 24 height 8
click at [217, 398] on Weight "First Weight" at bounding box center [163, 402] width 108 height 9
type Weight "2436"
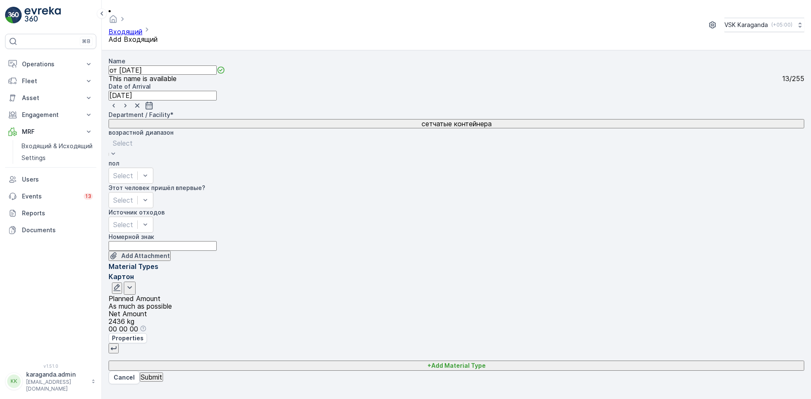
click at [632, 361] on button "+ Add Material Type" at bounding box center [457, 366] width 696 height 10
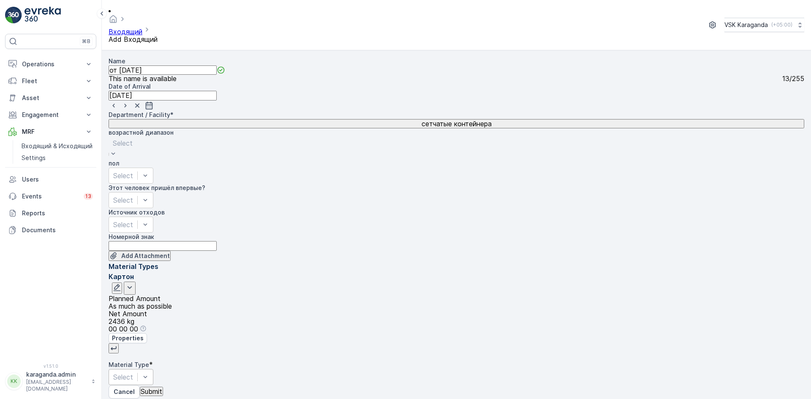
click at [153, 369] on div "Select" at bounding box center [131, 377] width 45 height 16
type Weight "358"
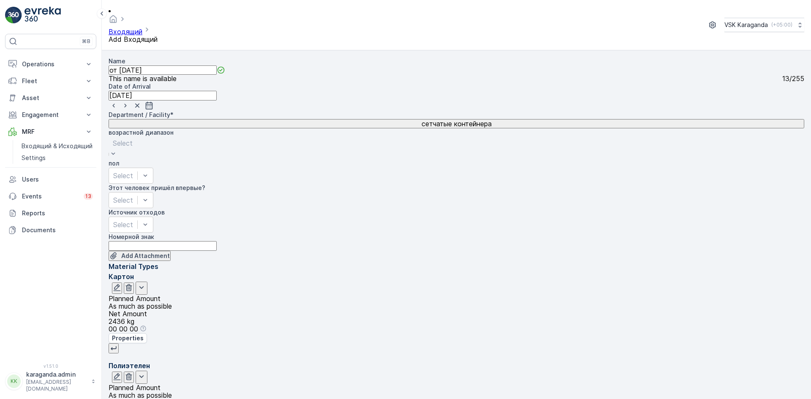
drag, startPoint x: 621, startPoint y: 204, endPoint x: 610, endPoint y: 217, distance: 17.4
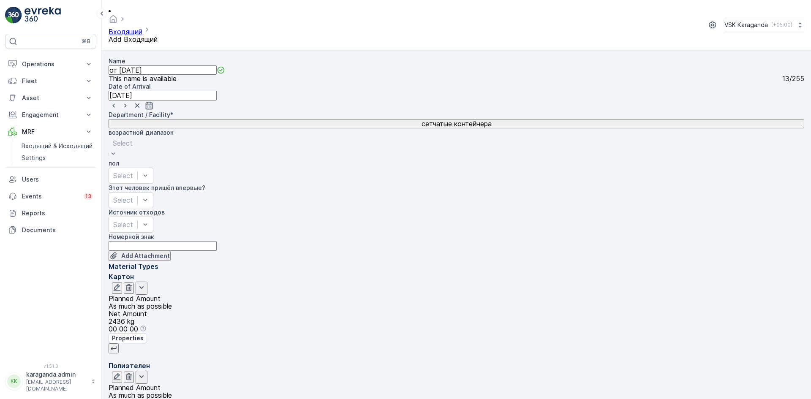
type Weight "367"
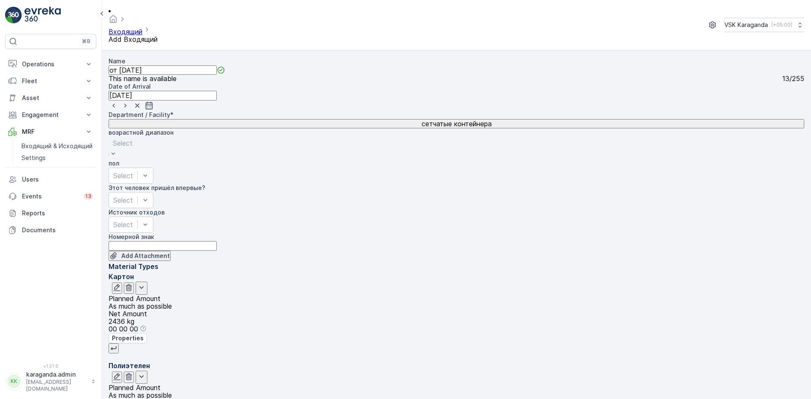
type Weight "70"
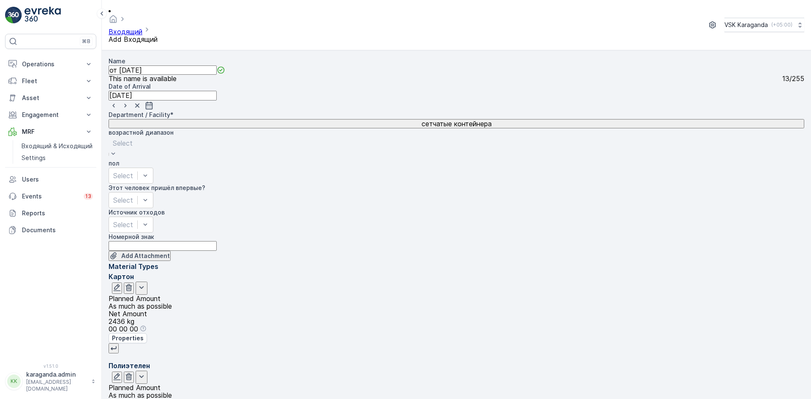
scroll to position [103, 0]
type Weight "72"
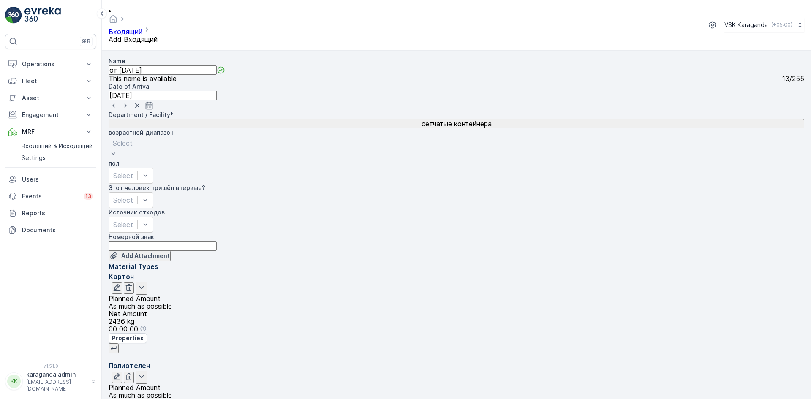
type Weight "110"
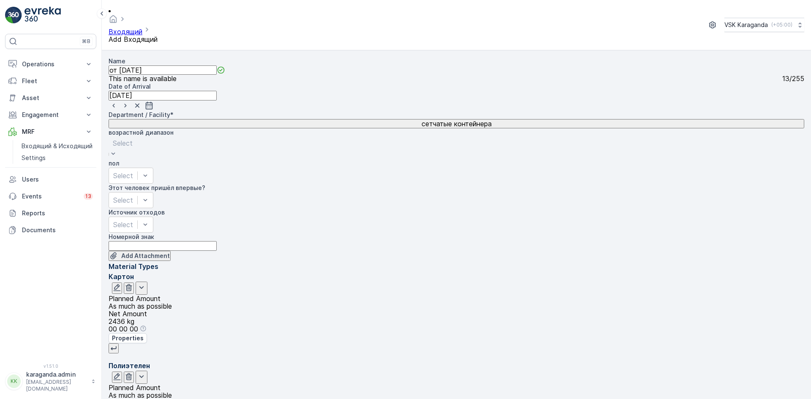
scroll to position [49, 0]
type Weight "234"
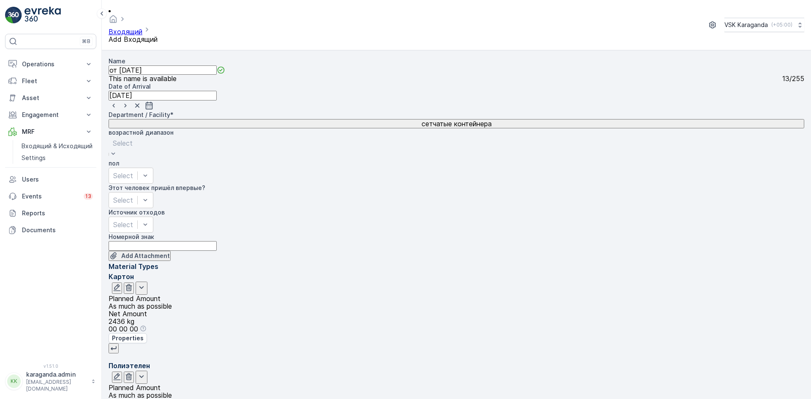
type Weight "956"
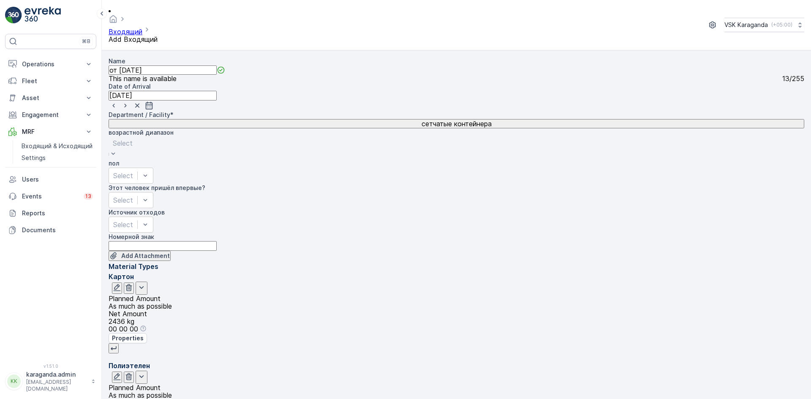
scroll to position [0, 0]
type Weight "316"
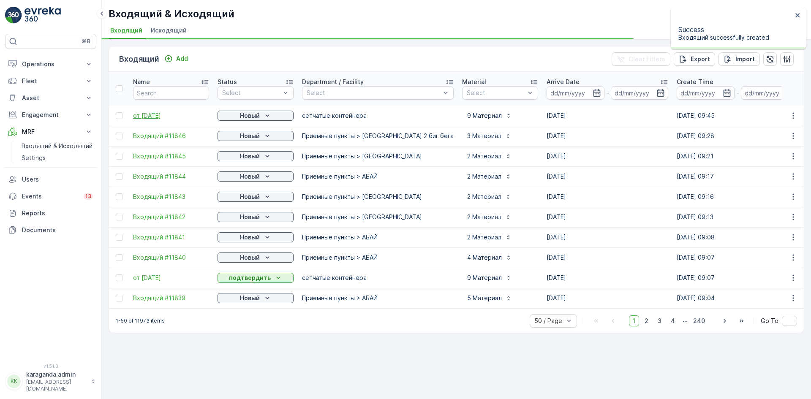
click at [143, 114] on span "от 25.09.2025" at bounding box center [171, 116] width 76 height 8
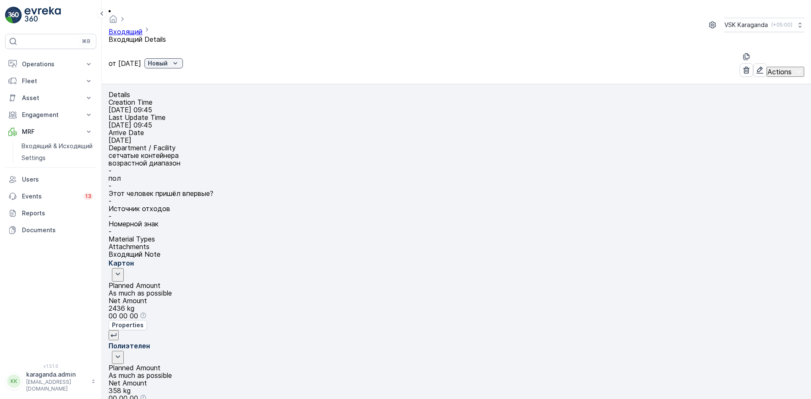
scroll to position [175, 0]
click at [168, 59] on p "Новый" at bounding box center [158, 63] width 20 height 8
click at [187, 63] on div "подтвердить" at bounding box center [200, 61] width 39 height 8
